Goal: Task Accomplishment & Management: Complete application form

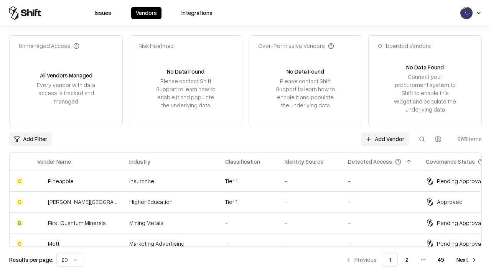
click at [385, 139] on link "Add Vendor" at bounding box center [385, 139] width 48 height 14
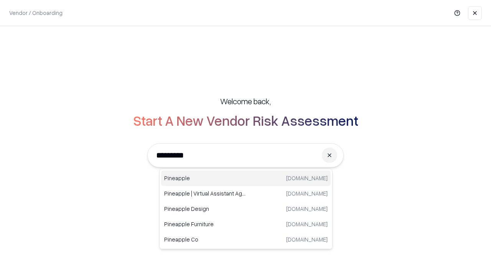
click at [246, 178] on div "Pineapple [DOMAIN_NAME]" at bounding box center [245, 178] width 169 height 15
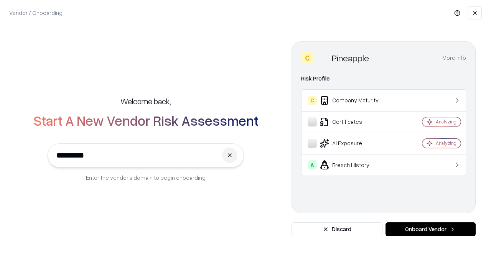
type input "*********"
click at [430, 229] on button "Onboard Vendor" at bounding box center [430, 229] width 90 height 14
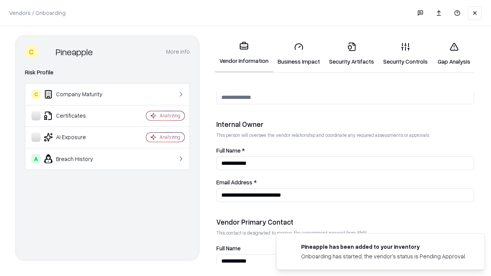
scroll to position [397, 0]
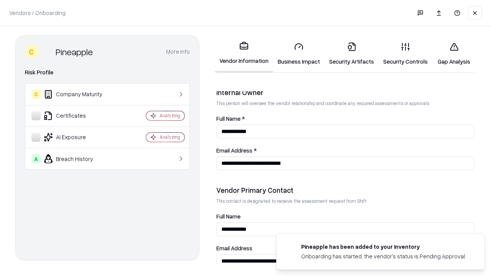
click at [299, 54] on link "Business Impact" at bounding box center [298, 54] width 51 height 36
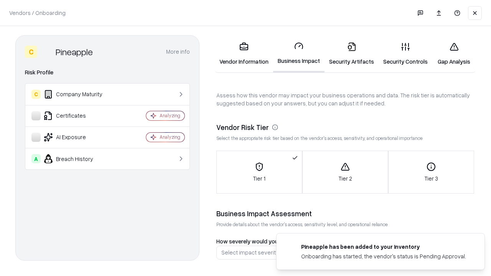
click at [351, 54] on link "Security Artifacts" at bounding box center [351, 54] width 54 height 36
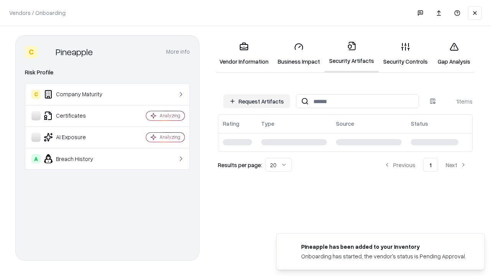
click at [257, 101] on button "Request Artifacts" at bounding box center [256, 101] width 67 height 14
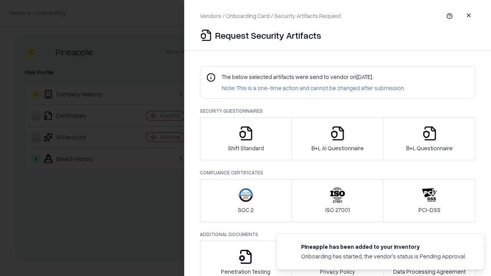
click at [245, 139] on icon "button" at bounding box center [245, 133] width 15 height 15
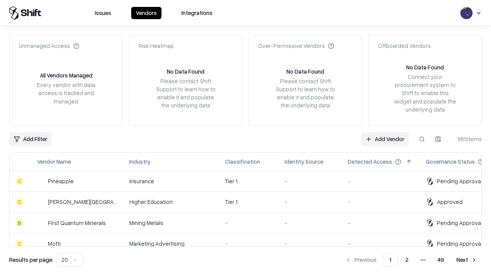
click at [385, 139] on link "Add Vendor" at bounding box center [385, 139] width 48 height 14
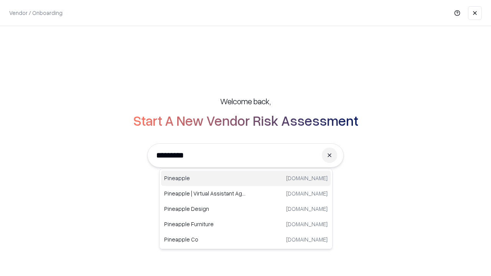
click at [246, 178] on div "Pineapple [DOMAIN_NAME]" at bounding box center [245, 178] width 169 height 15
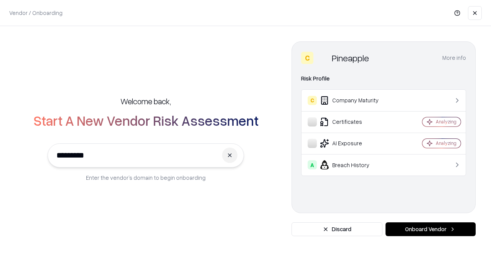
type input "*********"
click at [430, 229] on button "Onboard Vendor" at bounding box center [430, 229] width 90 height 14
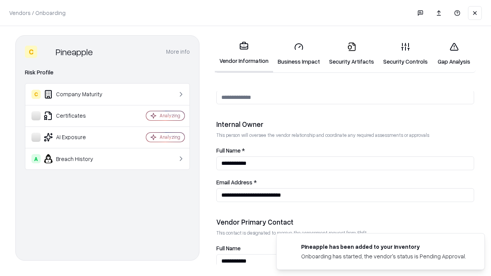
scroll to position [397, 0]
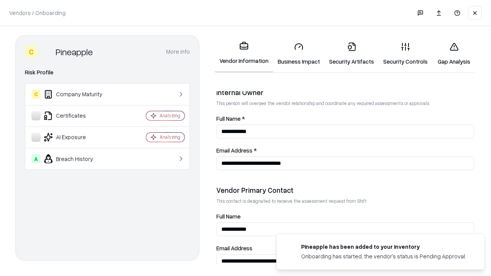
click at [454, 54] on link "Gap Analysis" at bounding box center [453, 54] width 43 height 36
